Goal: Communication & Community: Answer question/provide support

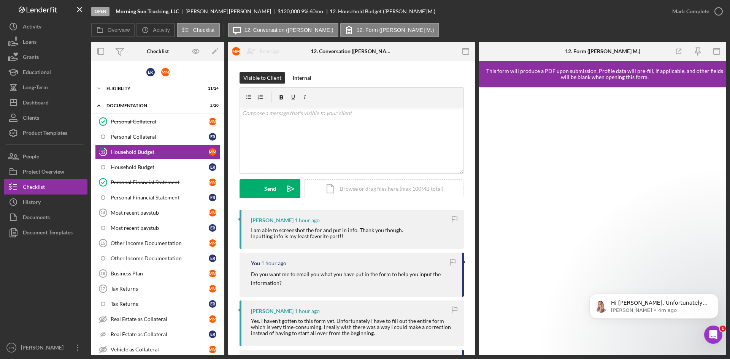
scroll to position [611, 0]
click at [42, 103] on div "Dashboard" at bounding box center [36, 103] width 26 height 17
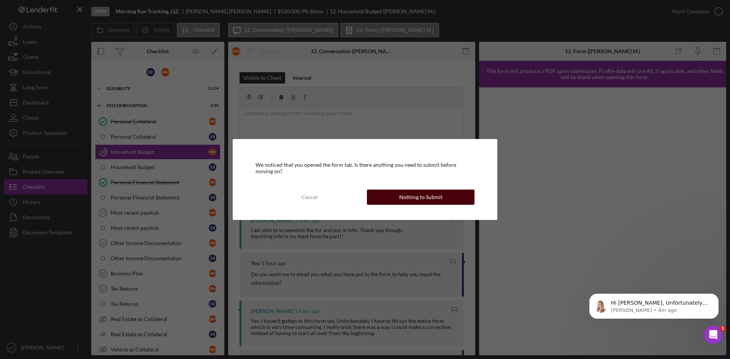
click at [390, 200] on button "Nothing to Submit" at bounding box center [421, 197] width 108 height 15
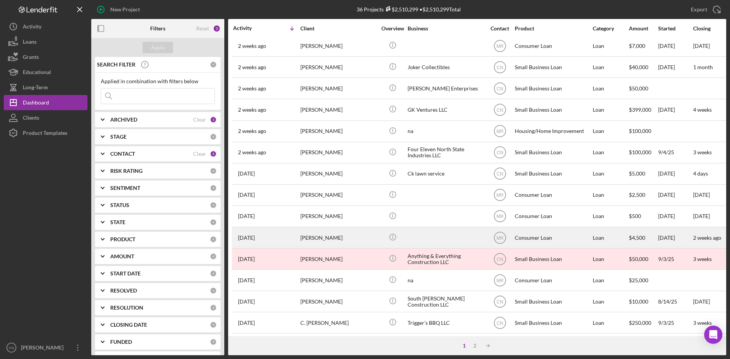
scroll to position [244, 0]
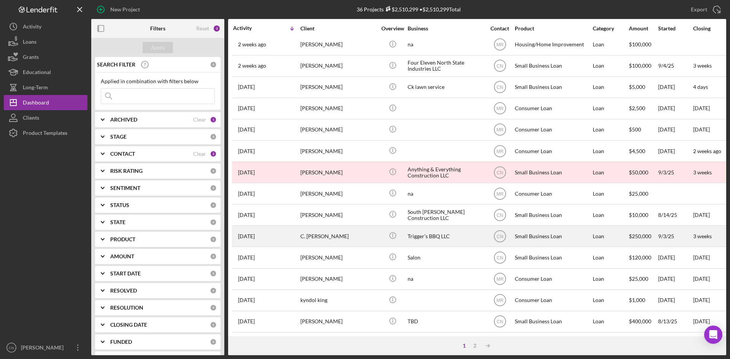
click at [324, 236] on div "C. [PERSON_NAME]" at bounding box center [338, 236] width 76 height 20
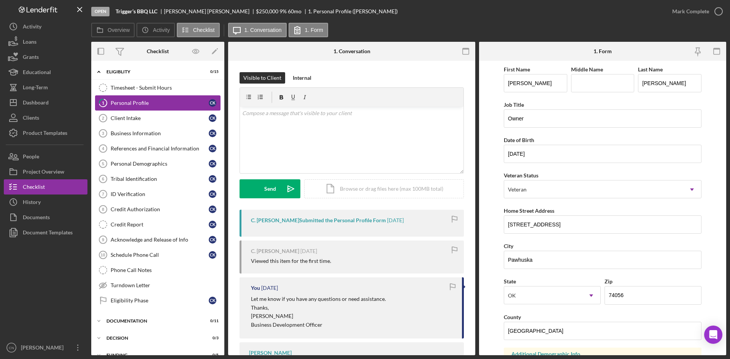
click at [122, 105] on div "Personal Profile" at bounding box center [160, 103] width 98 height 6
click at [123, 115] on div "Client Intake" at bounding box center [160, 118] width 98 height 6
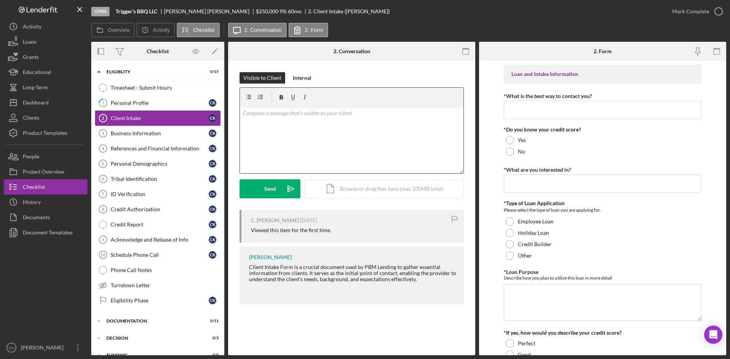
click at [287, 121] on div "v Color teal Color pink Remove color Add row above Add row below Add column bef…" at bounding box center [352, 140] width 224 height 67
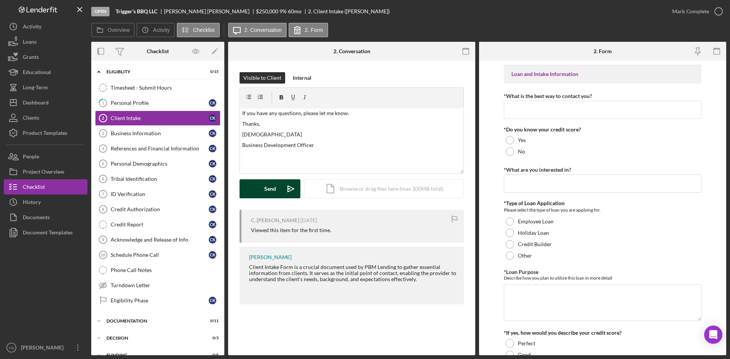
click at [271, 191] on div "Send" at bounding box center [270, 188] width 12 height 19
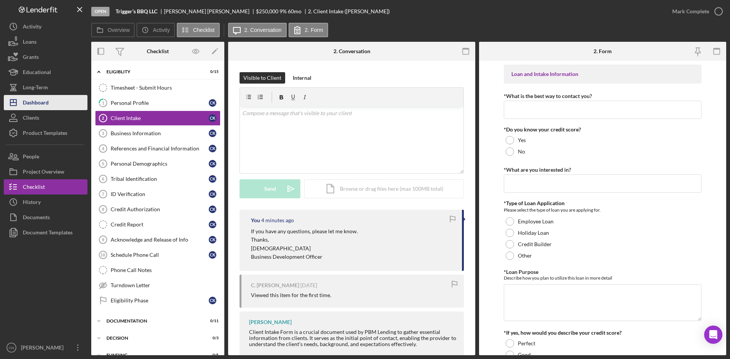
click at [30, 109] on div "Dashboard" at bounding box center [36, 103] width 26 height 17
